Goal: Information Seeking & Learning: Learn about a topic

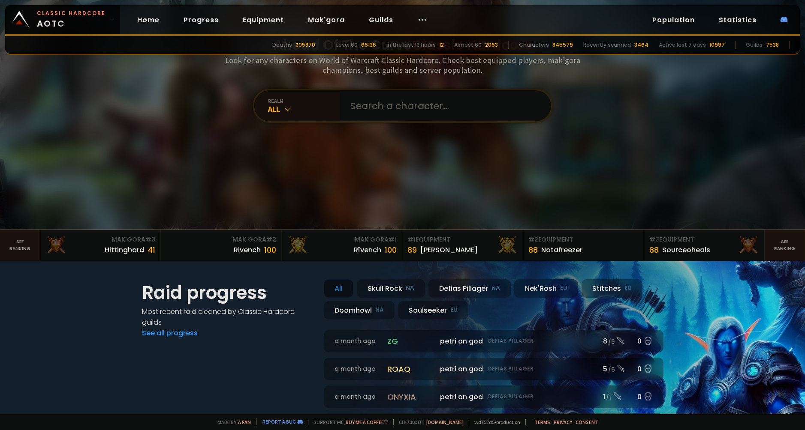
scroll to position [43, 0]
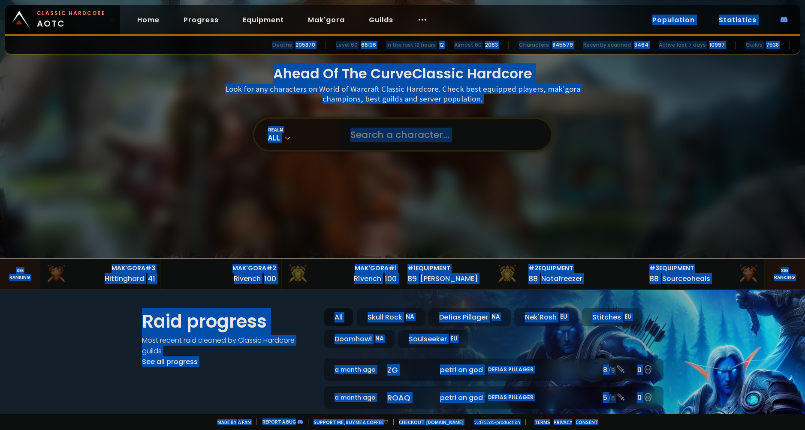
click at [417, 22] on icon at bounding box center [422, 20] width 10 height 10
click at [552, 24] on div "Classic Hardcore AOTC Home Progress Equipment Mak'gora Guilds Population Statis…" at bounding box center [402, 20] width 794 height 31
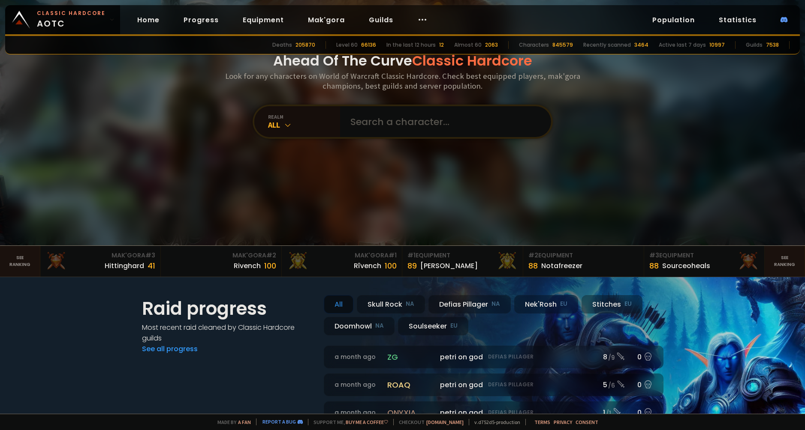
scroll to position [0, 0]
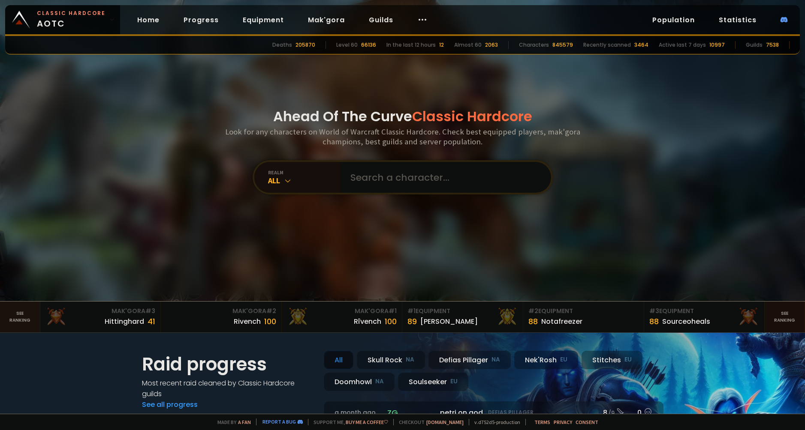
click at [775, 313] on link "See ranking" at bounding box center [784, 317] width 40 height 31
drag, startPoint x: 302, startPoint y: 99, endPoint x: 275, endPoint y: 81, distance: 31.9
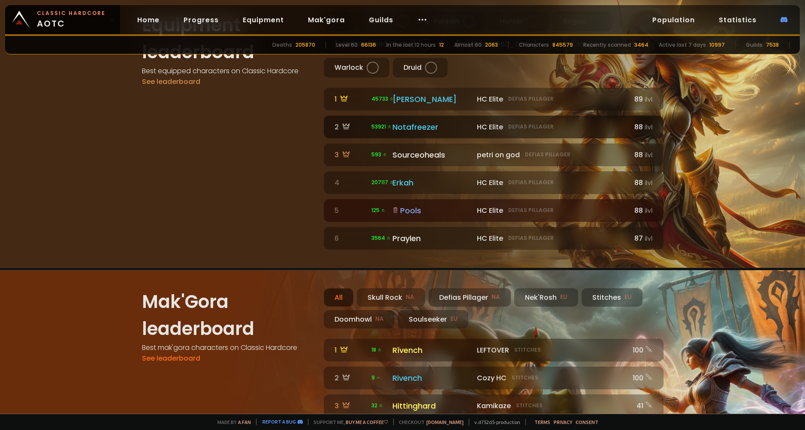
scroll to position [424, 0]
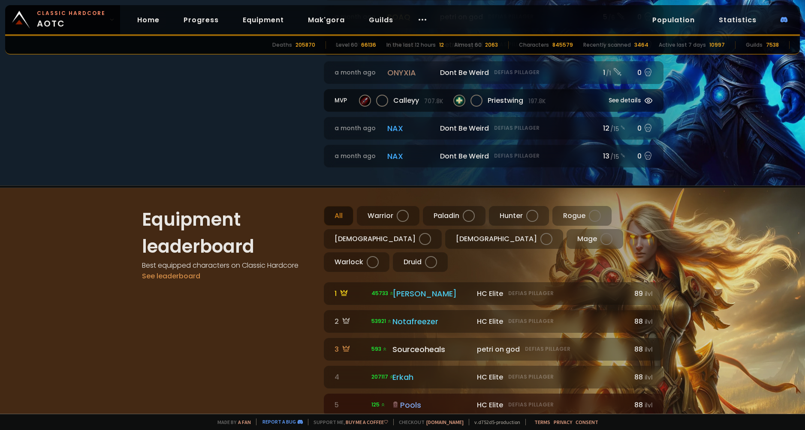
drag, startPoint x: 658, startPoint y: 93, endPoint x: 645, endPoint y: 98, distance: 14.1
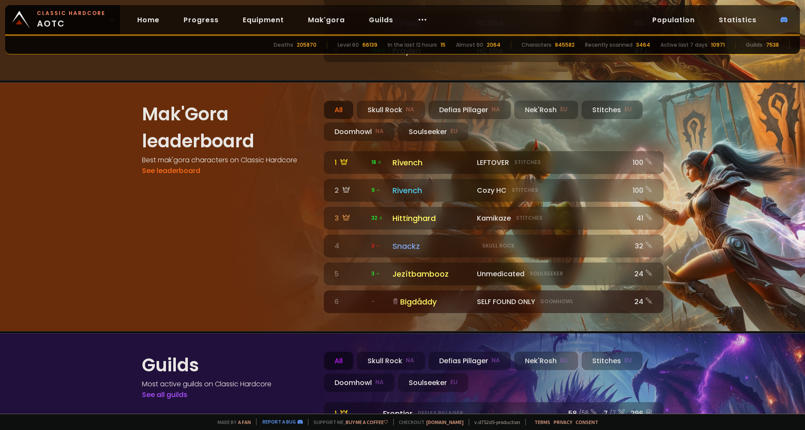
scroll to position [572, 0]
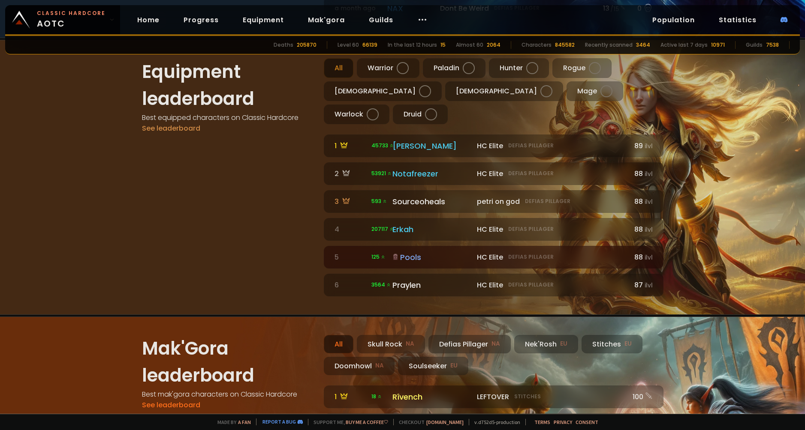
drag, startPoint x: 714, startPoint y: 202, endPoint x: 675, endPoint y: 16, distance: 190.4
